Goal: Check status: Check status

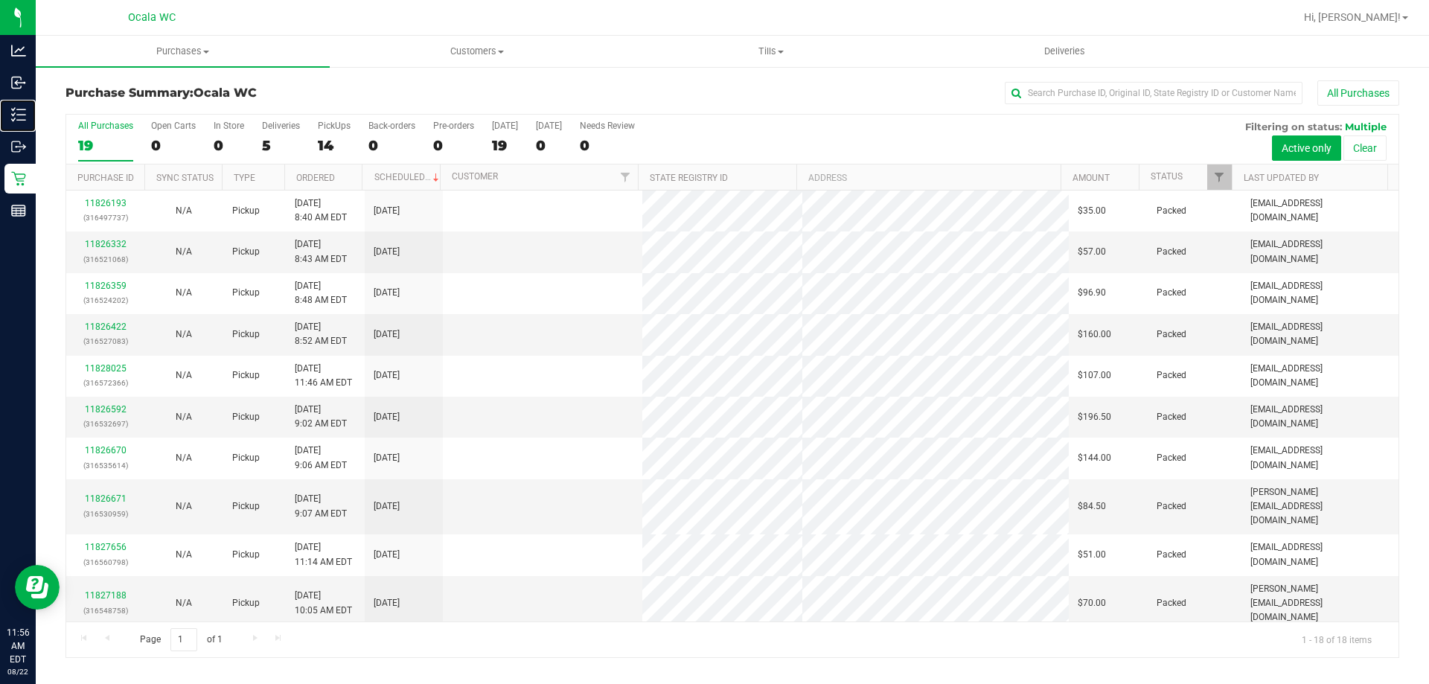
click at [0, 0] on p "Inventory" at bounding box center [0, 0] width 0 height 0
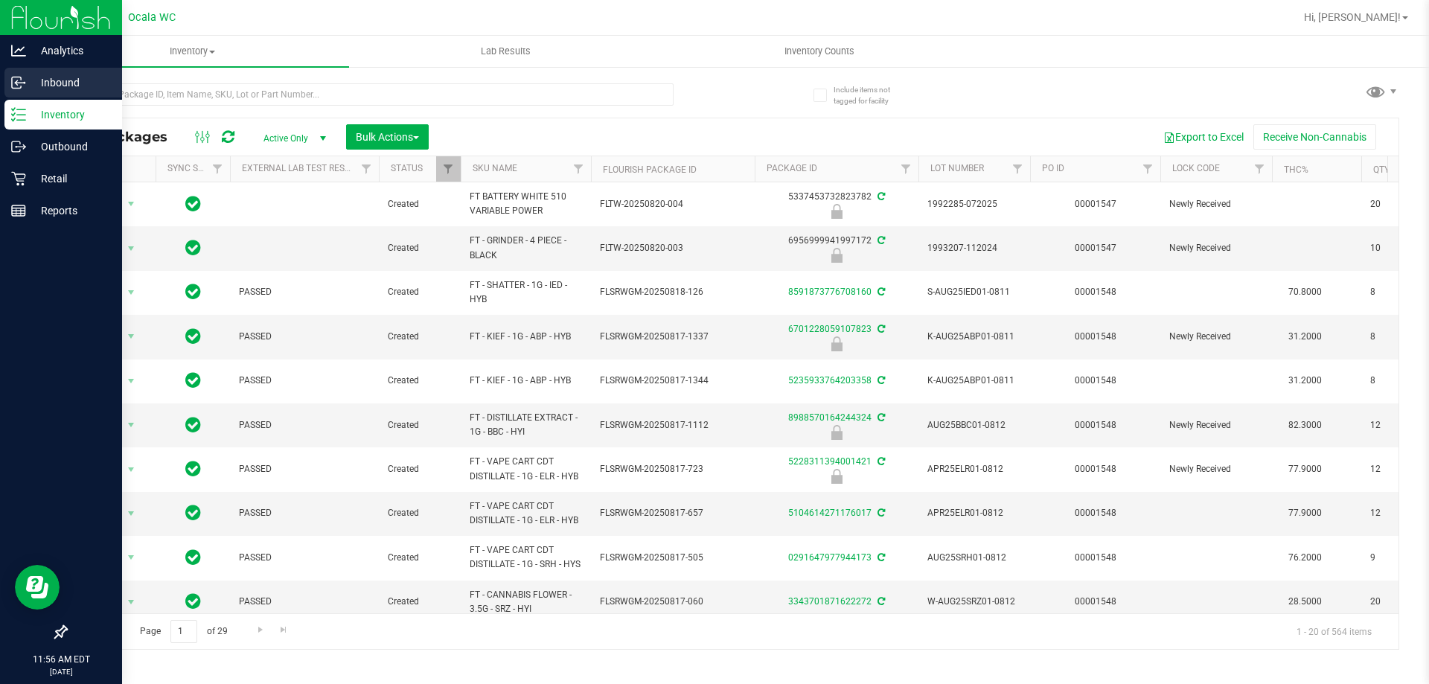
click at [33, 82] on p "Inbound" at bounding box center [70, 83] width 89 height 18
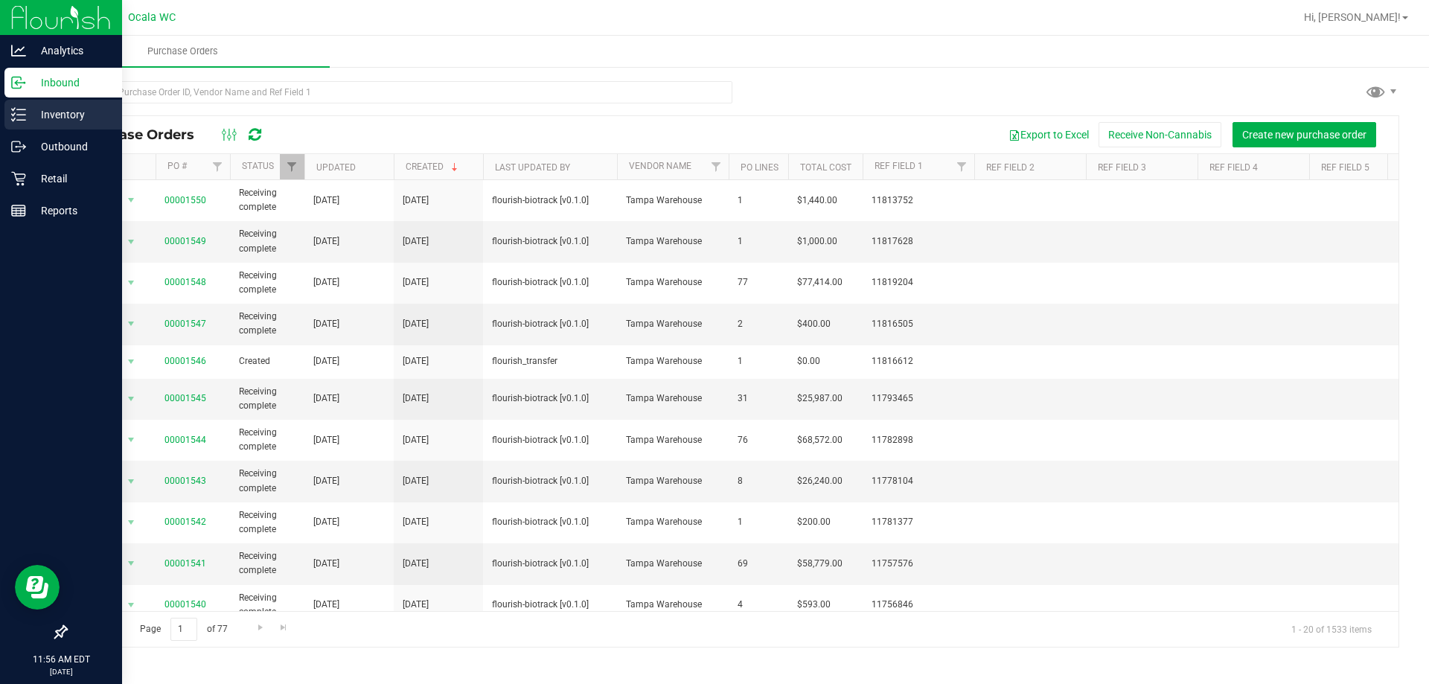
click at [14, 119] on icon at bounding box center [13, 119] width 3 height 2
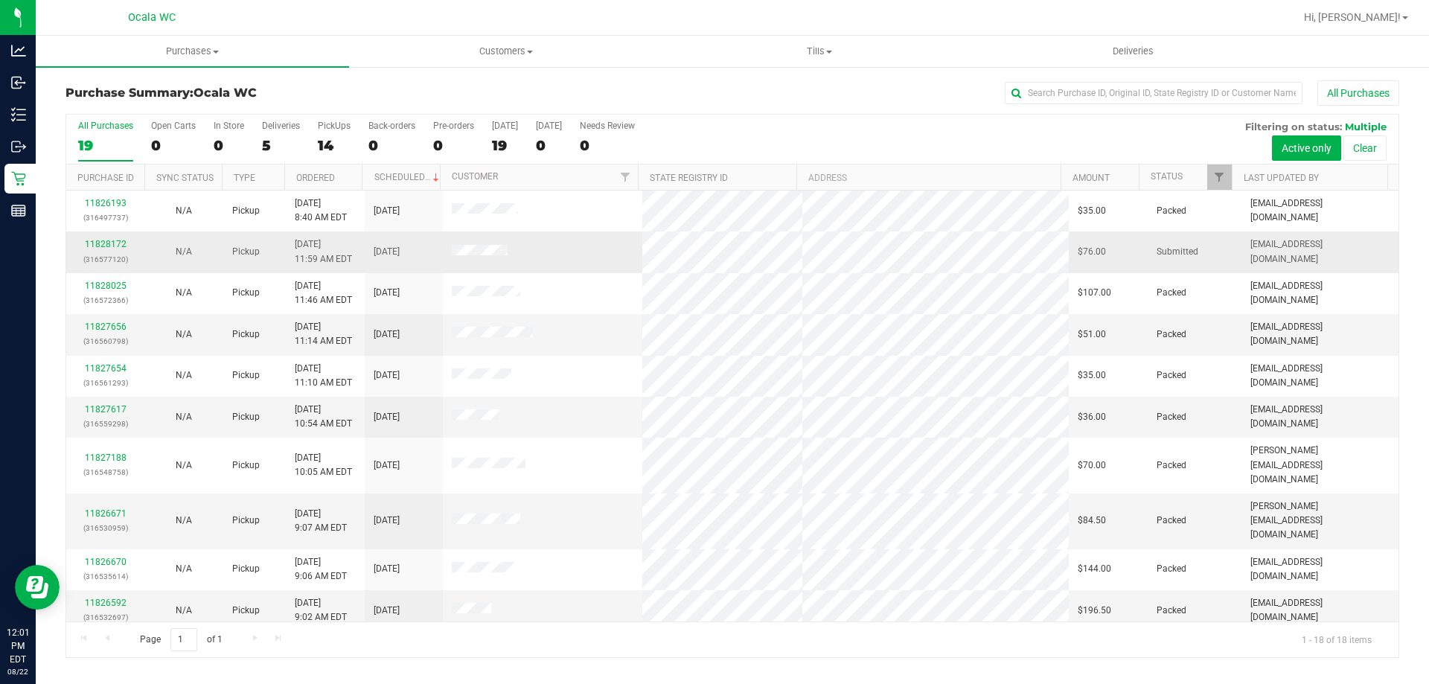
click at [103, 237] on div "11828172 (316577120)" at bounding box center [105, 251] width 60 height 28
click at [129, 238] on div "11828172 (316577120)" at bounding box center [105, 251] width 60 height 28
click at [119, 248] on link "11828172" at bounding box center [106, 244] width 42 height 10
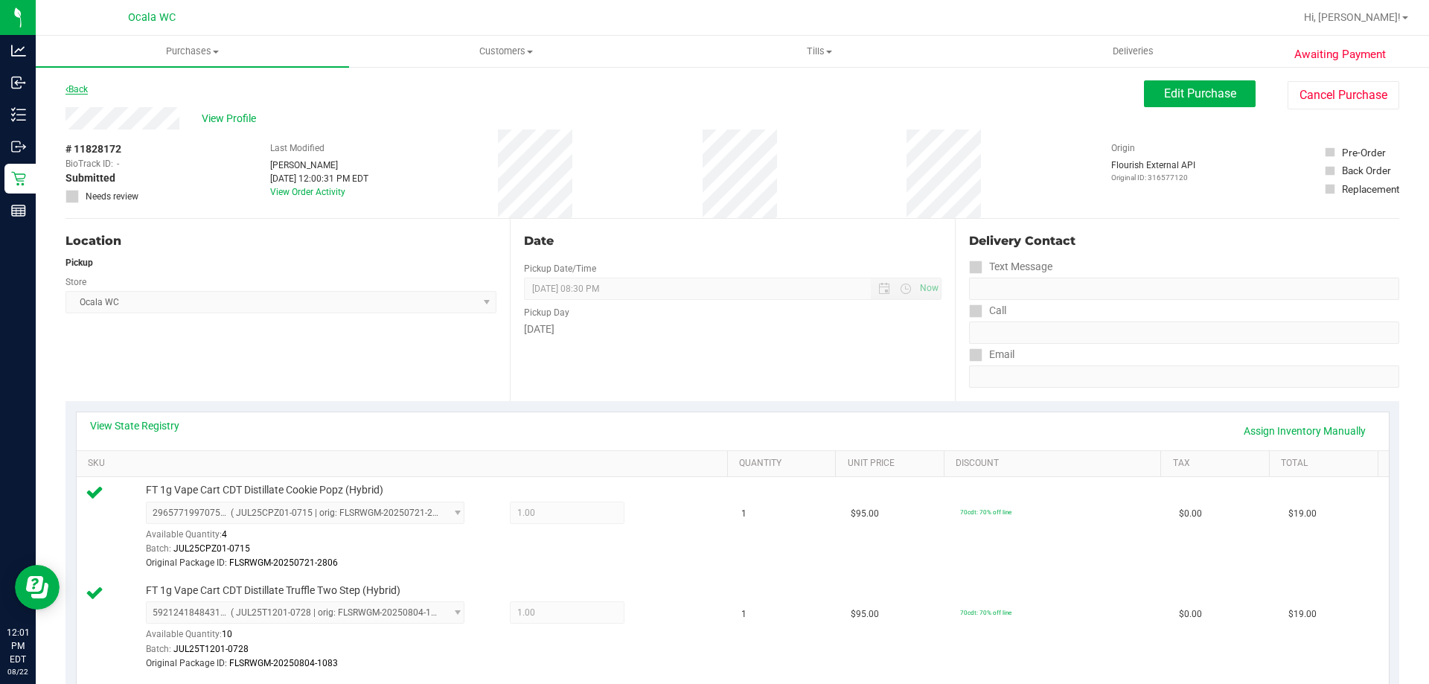
click at [82, 89] on link "Back" at bounding box center [76, 89] width 22 height 10
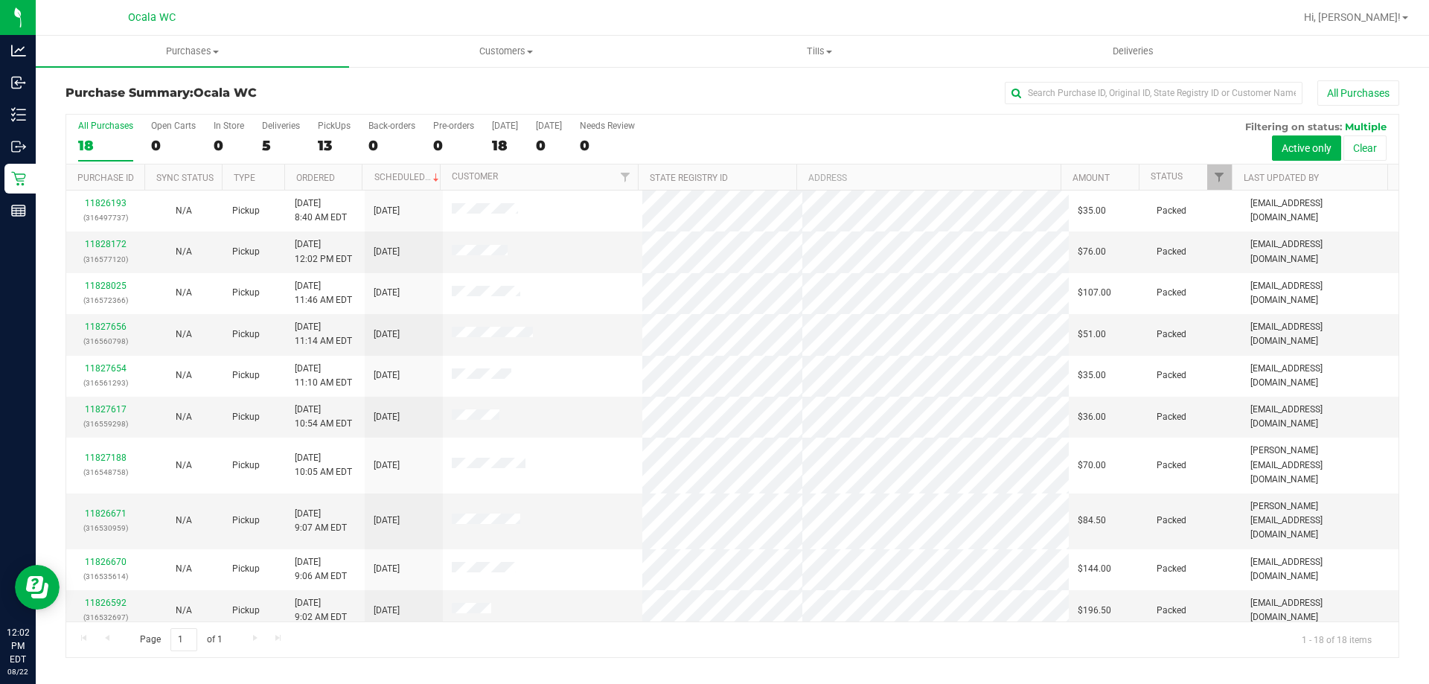
click at [601, 93] on div "All Purchases" at bounding box center [954, 92] width 889 height 25
click at [787, 83] on div "All Purchases" at bounding box center [954, 92] width 889 height 25
click at [808, 86] on div "All Purchases" at bounding box center [954, 92] width 889 height 25
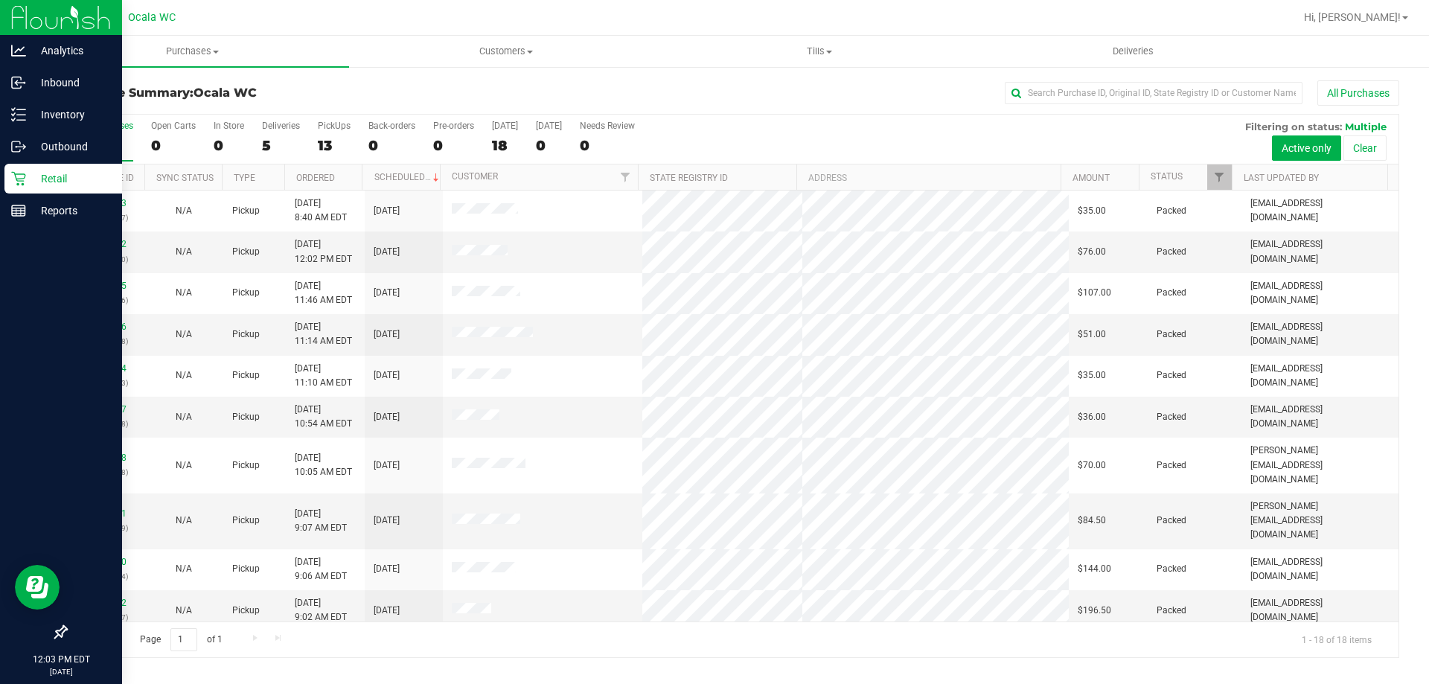
click at [32, 182] on p "Retail" at bounding box center [70, 179] width 89 height 18
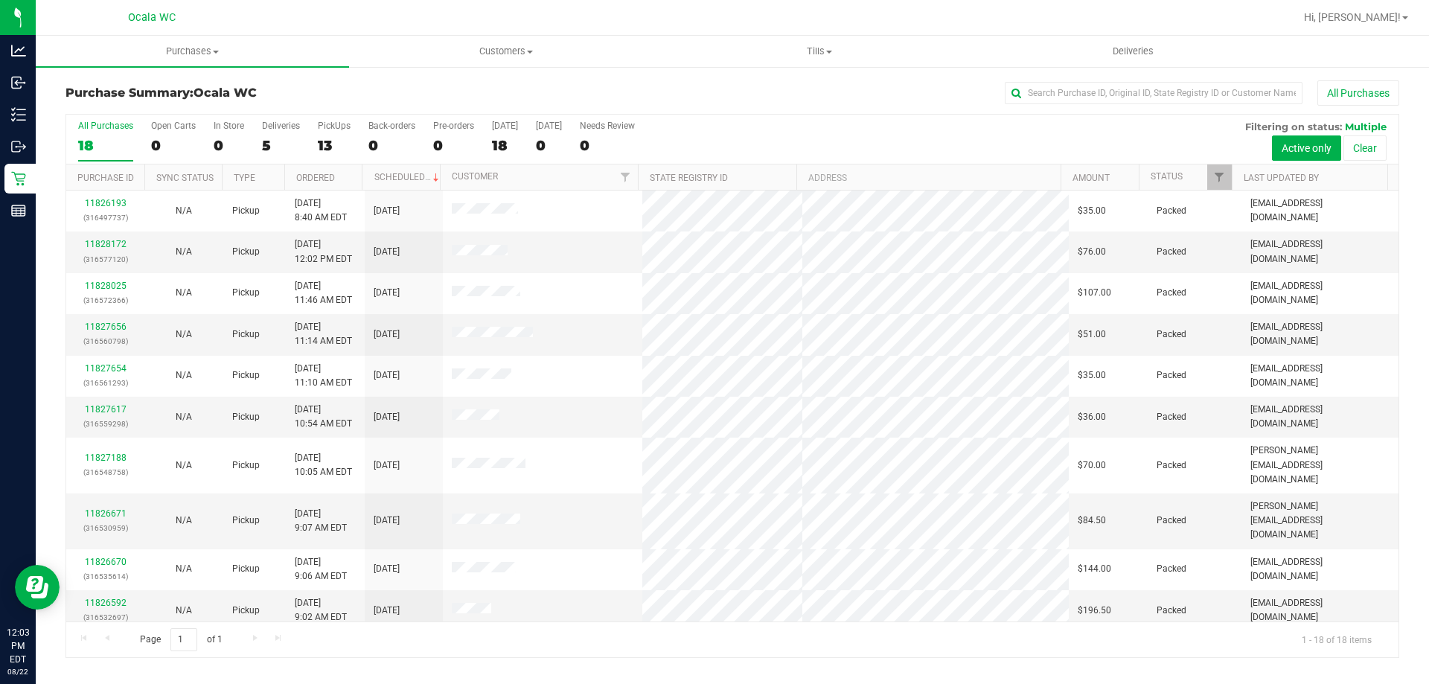
click at [727, 86] on div "All Purchases" at bounding box center [954, 92] width 889 height 25
